Goal: Obtain resource: Download file/media

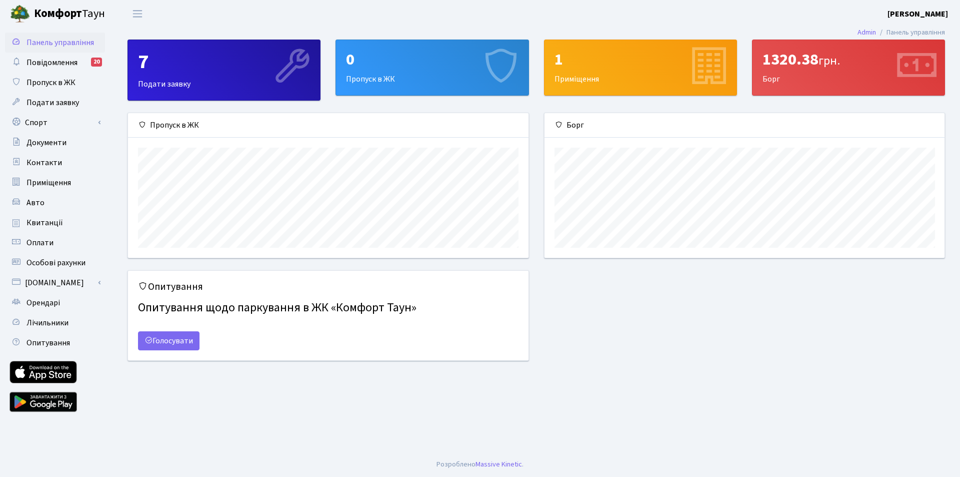
scroll to position [145, 400]
click at [55, 260] on span "Особові рахунки" at bounding box center [56, 262] width 59 height 11
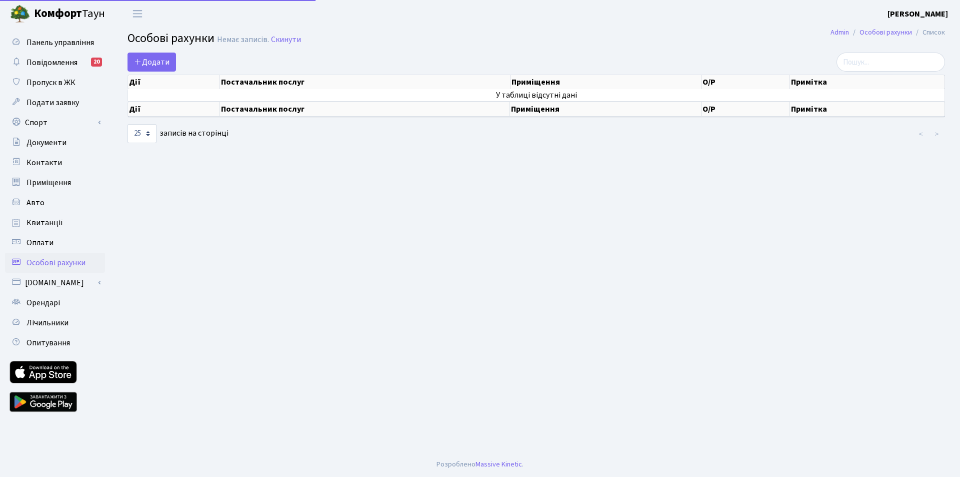
select select "25"
click at [52, 219] on span "Квитанції" at bounding box center [45, 222] width 37 height 11
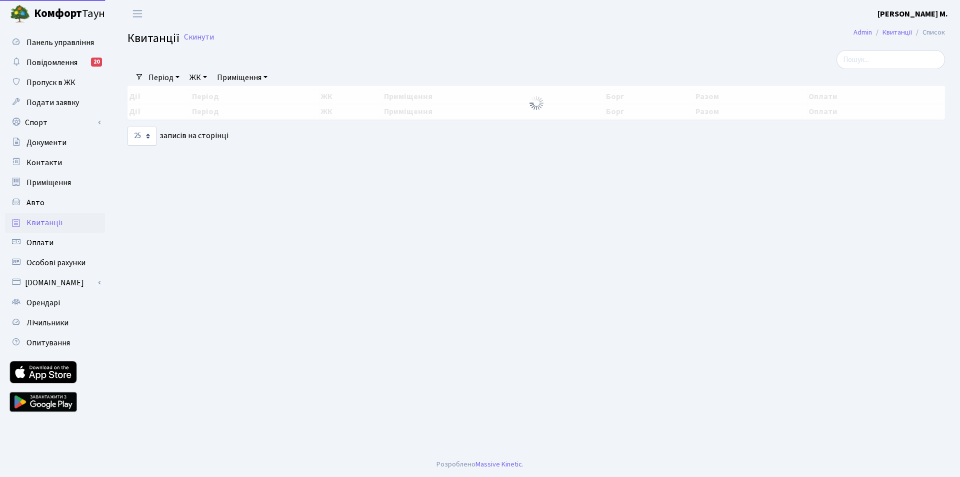
select select "25"
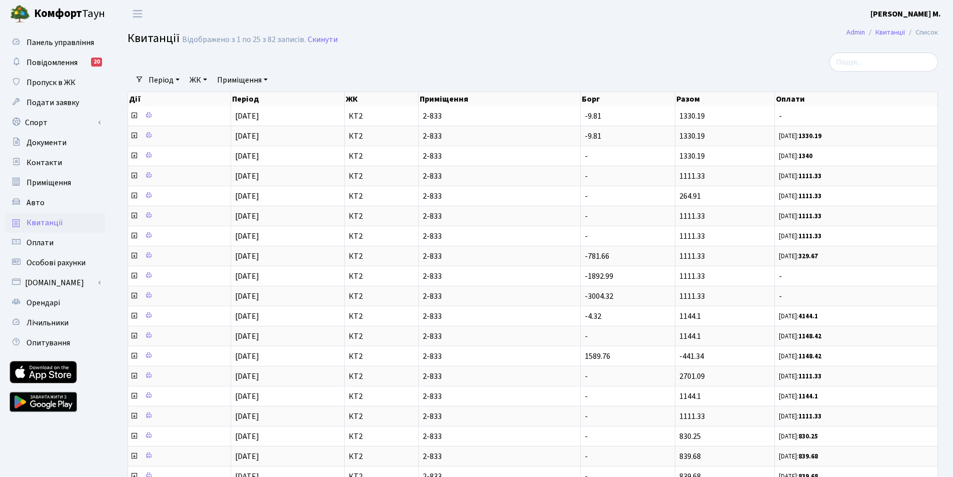
click at [57, 222] on span "Квитанції" at bounding box center [45, 222] width 37 height 11
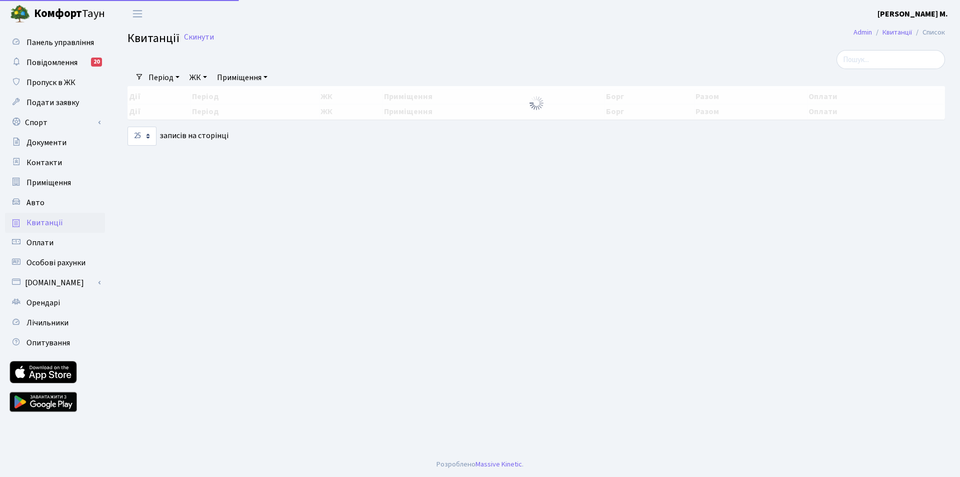
select select "25"
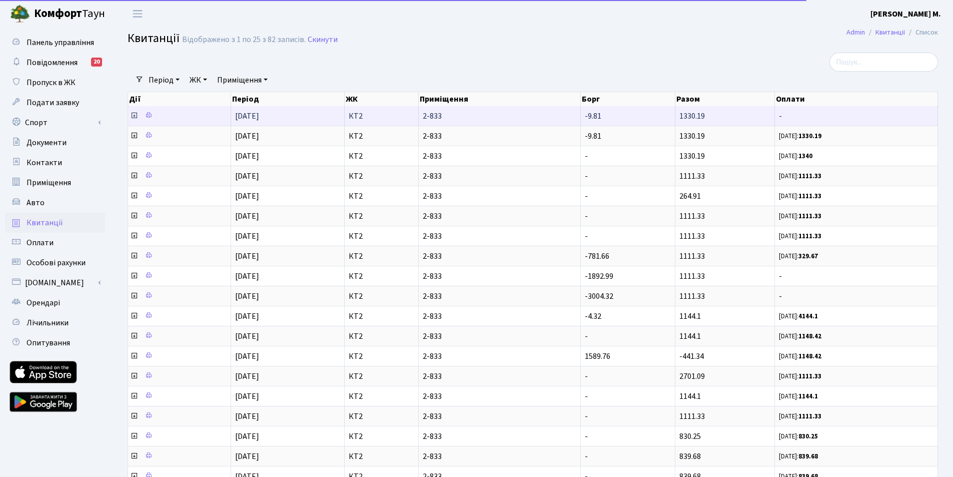
click at [691, 120] on span "1330.19" at bounding box center [692, 116] width 26 height 11
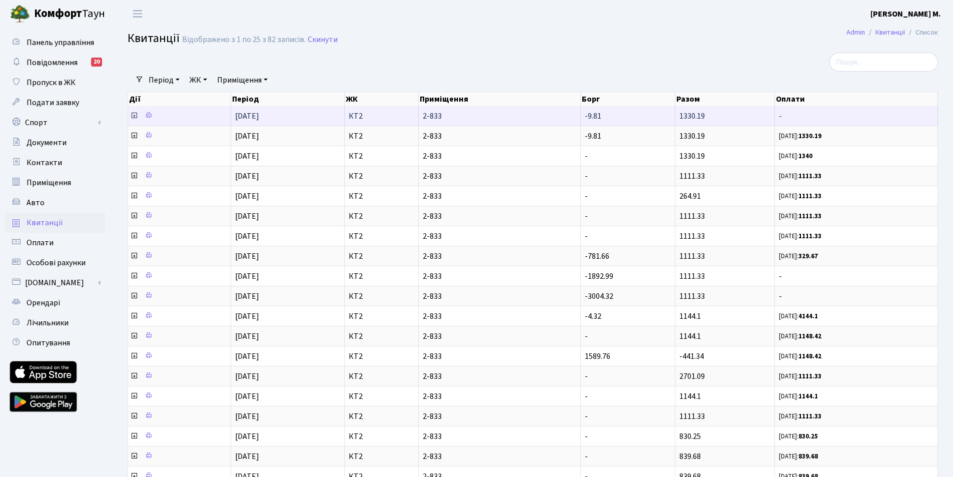
click at [258, 114] on span "01.08.2025" at bounding box center [247, 116] width 24 height 11
click at [147, 112] on icon at bounding box center [148, 115] width 7 height 7
